Goal: Task Accomplishment & Management: Use online tool/utility

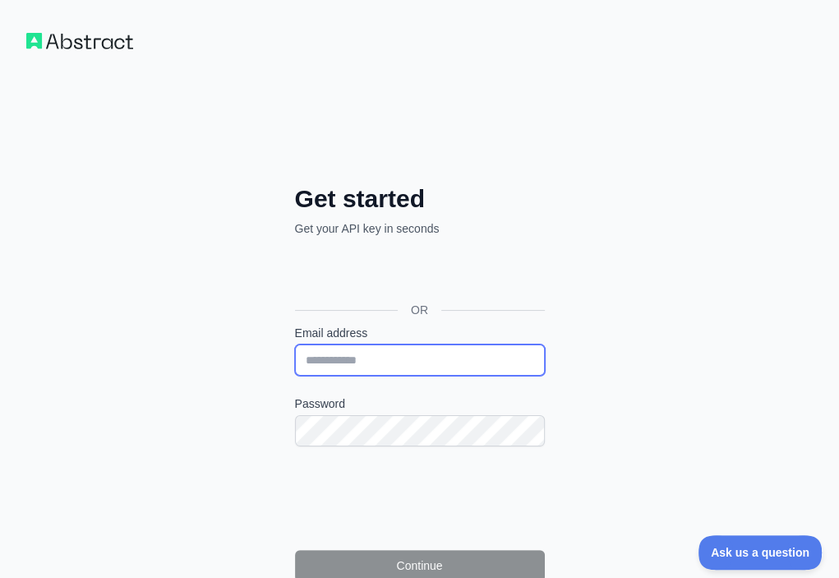
click at [295, 344] on input "Email address" at bounding box center [420, 359] width 250 height 31
paste input "**********"
type input "**********"
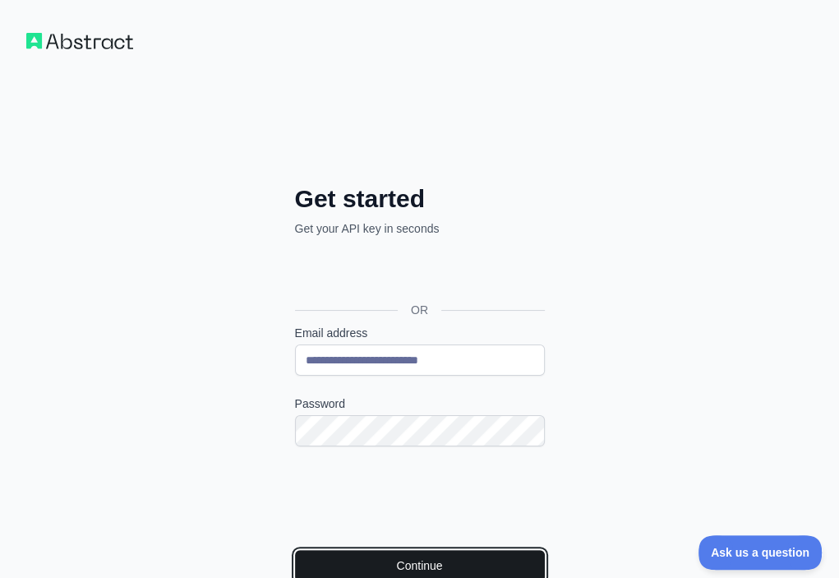
click at [300, 550] on button "Continue" at bounding box center [420, 565] width 250 height 31
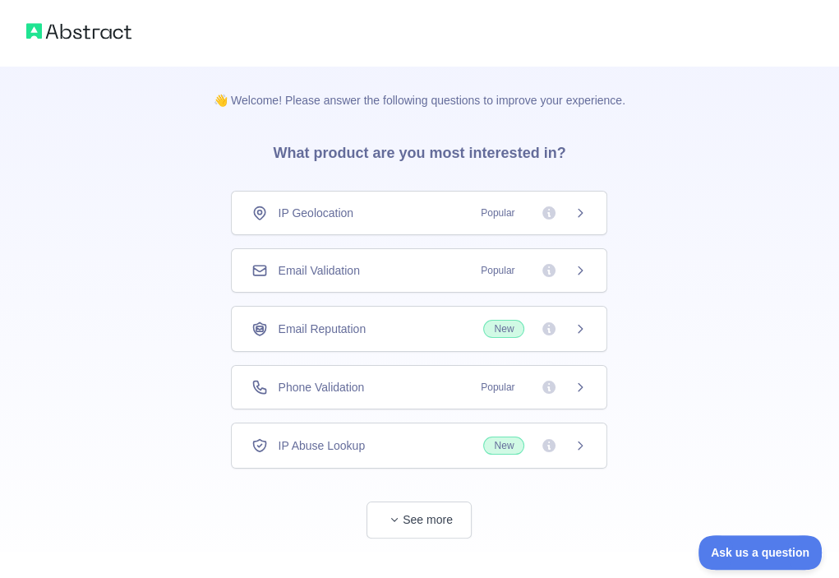
click at [429, 266] on div "Email Validation Popular" at bounding box center [418, 270] width 335 height 16
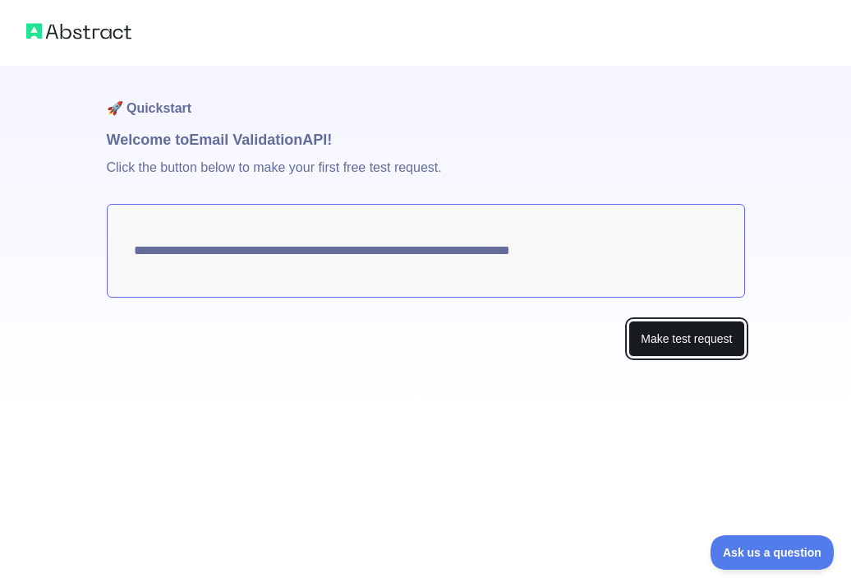
click at [659, 336] on button "Make test request" at bounding box center [687, 338] width 116 height 37
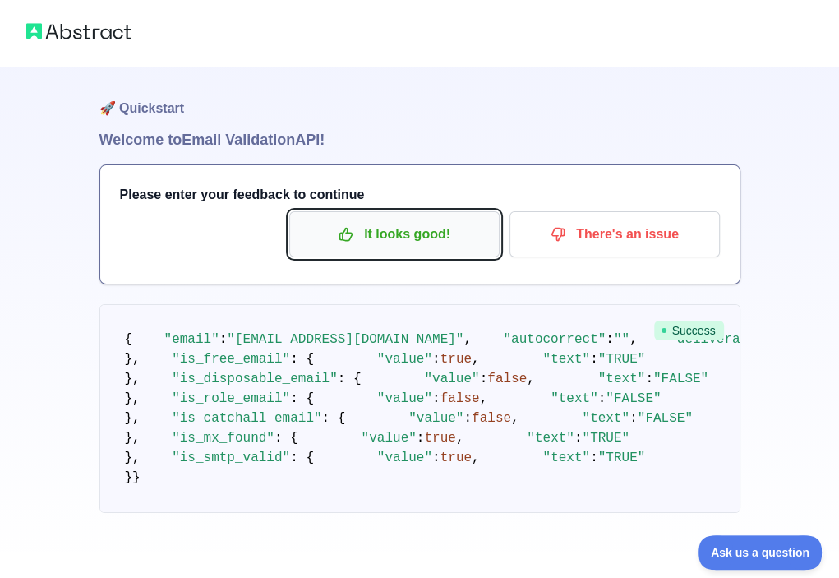
click at [338, 236] on p "It looks good!" at bounding box center [395, 234] width 186 height 28
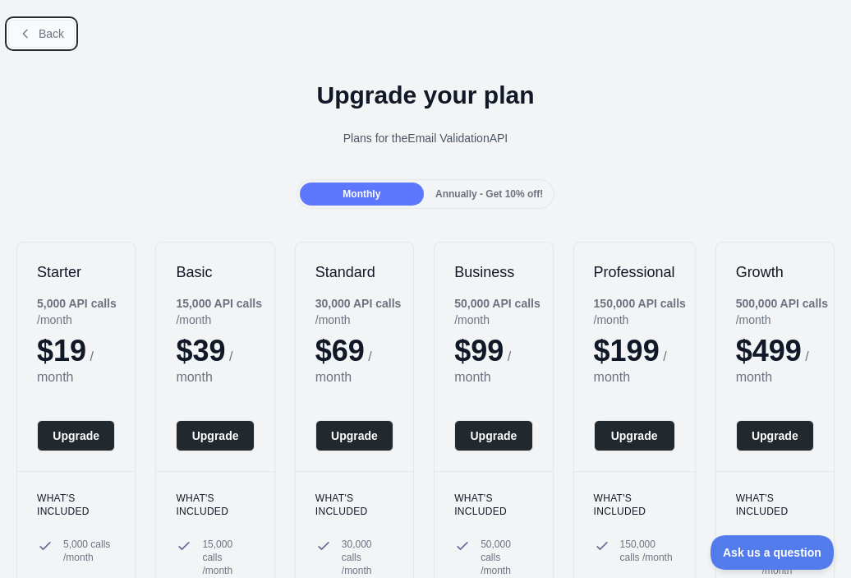
click at [41, 27] on span "Back" at bounding box center [51, 33] width 25 height 13
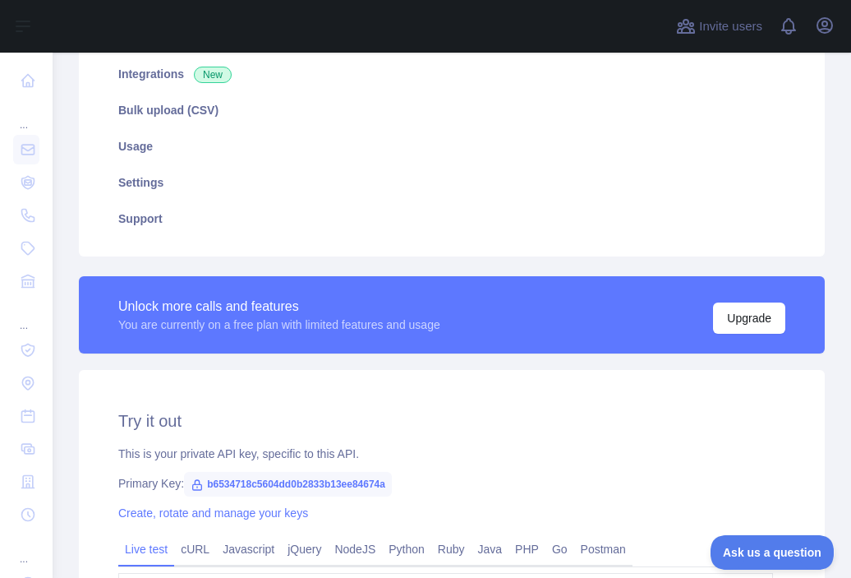
scroll to position [493, 0]
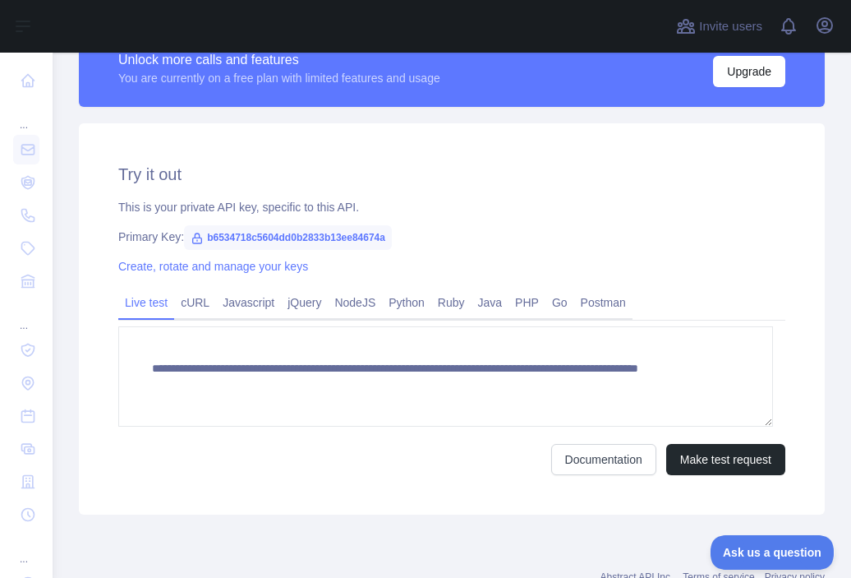
click at [375, 236] on span "b6534718c5604dd0b2833b13ee84674a" at bounding box center [288, 237] width 208 height 25
copy span "b6534718c5604dd0b2833b13ee84674a"
